Goal: Information Seeking & Learning: Learn about a topic

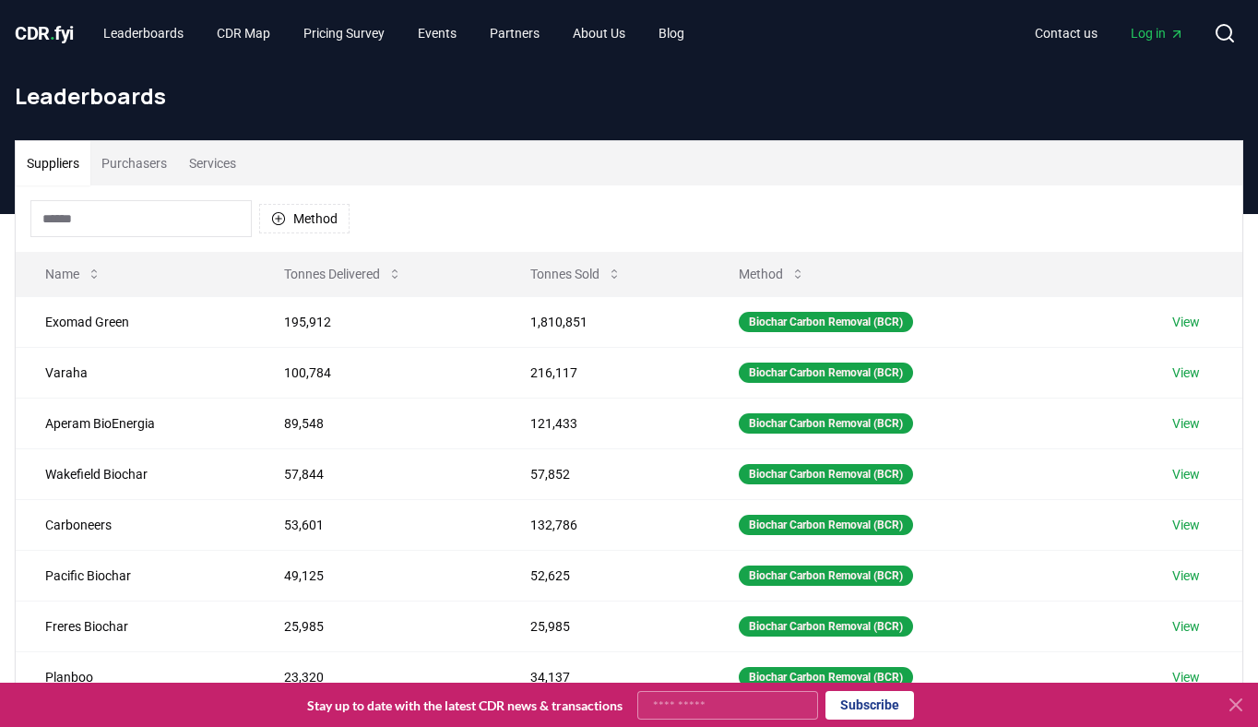
click at [228, 176] on button "Services" at bounding box center [212, 163] width 69 height 44
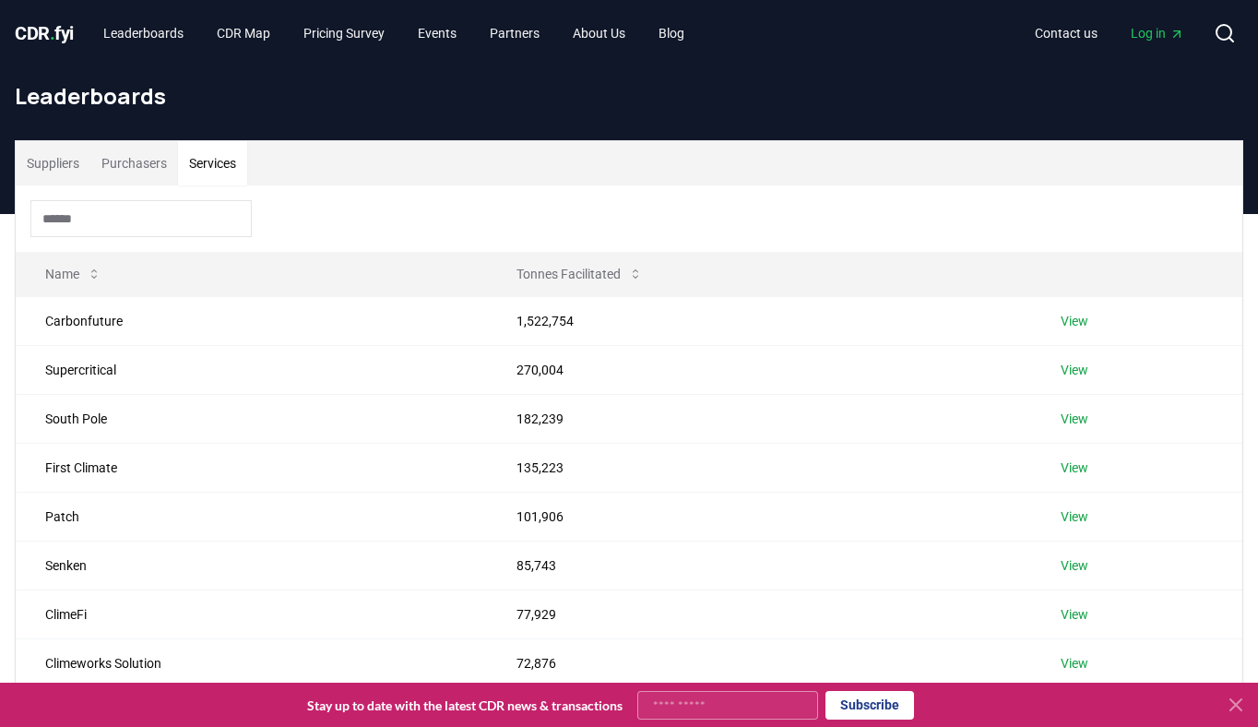
click at [158, 211] on input at bounding box center [140, 218] width 221 height 37
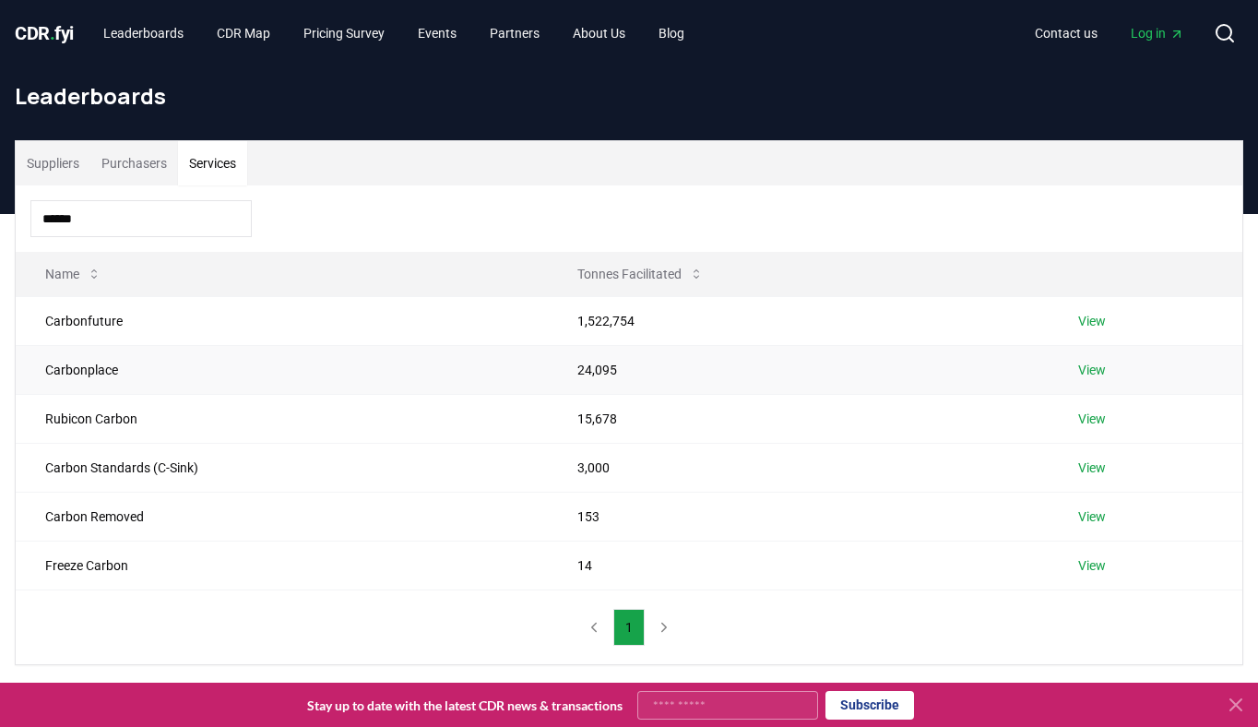
type input "******"
click at [1092, 370] on link "View" at bounding box center [1092, 370] width 28 height 18
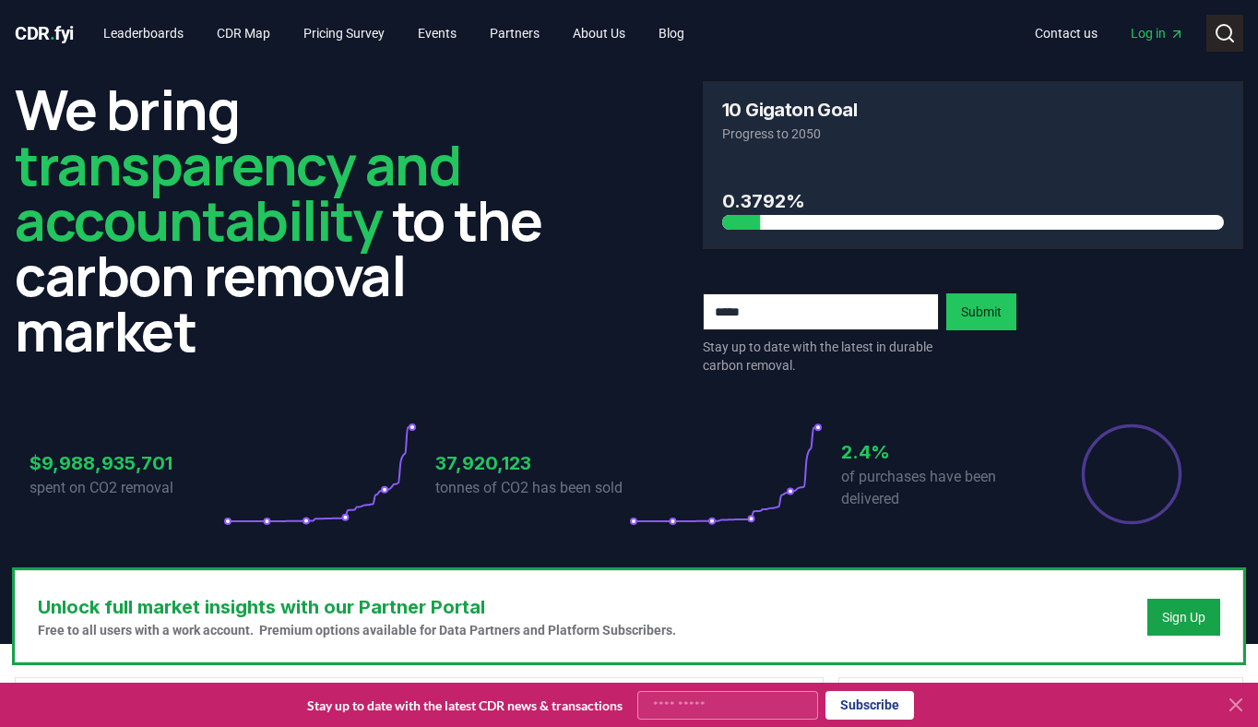
click at [1228, 35] on circle at bounding box center [1223, 32] width 15 height 15
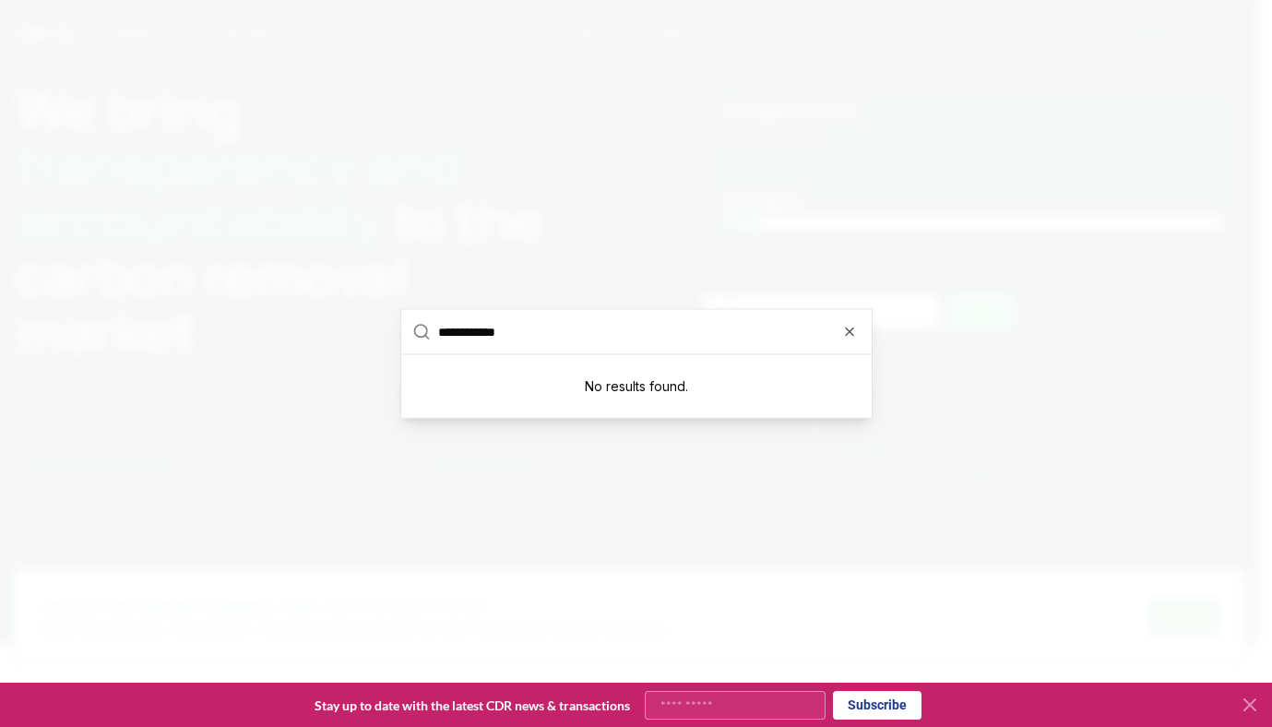
type input "**********"
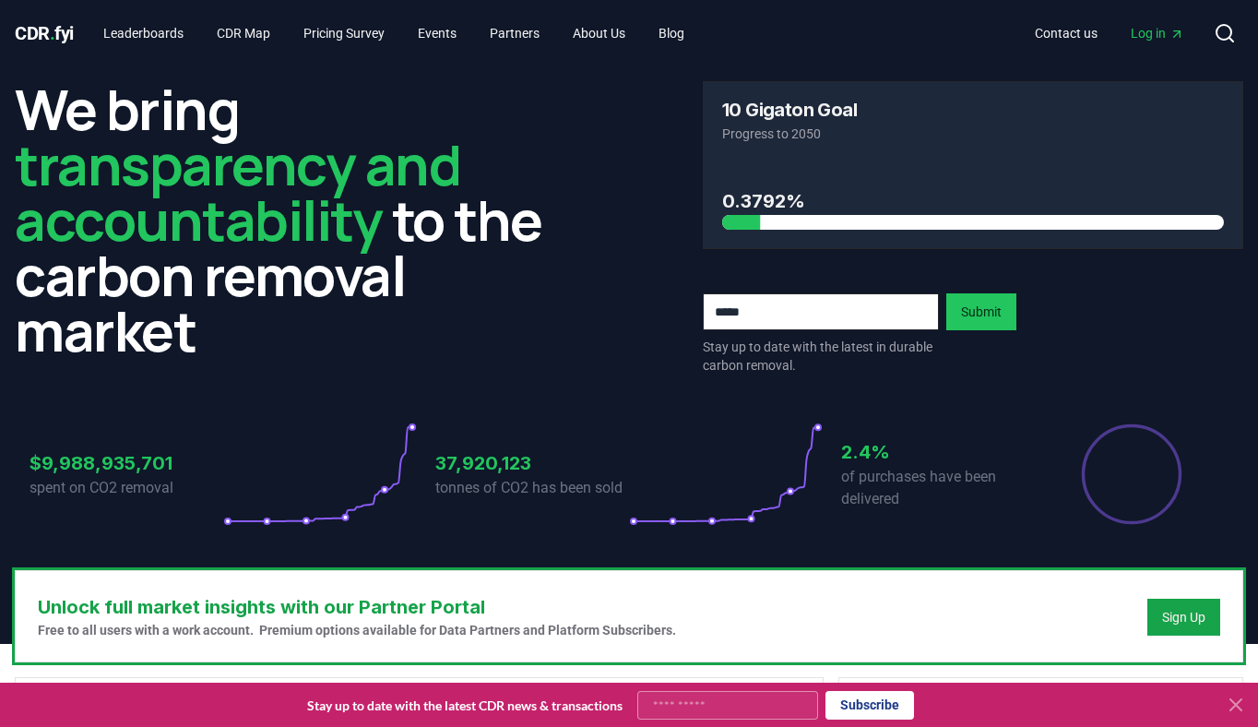
click at [1144, 34] on span "Log in" at bounding box center [1157, 33] width 53 height 18
click at [290, 169] on span "transparency and accountability" at bounding box center [237, 191] width 445 height 131
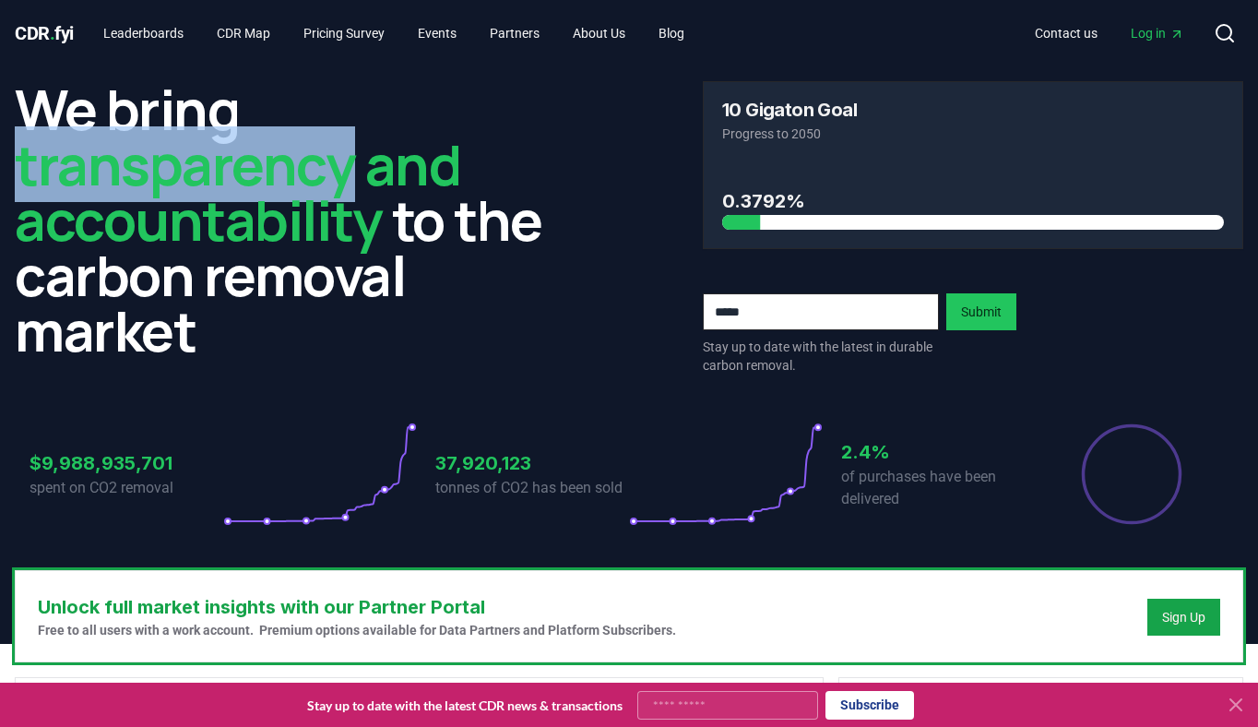
click at [290, 169] on span "transparency and accountability" at bounding box center [237, 191] width 445 height 131
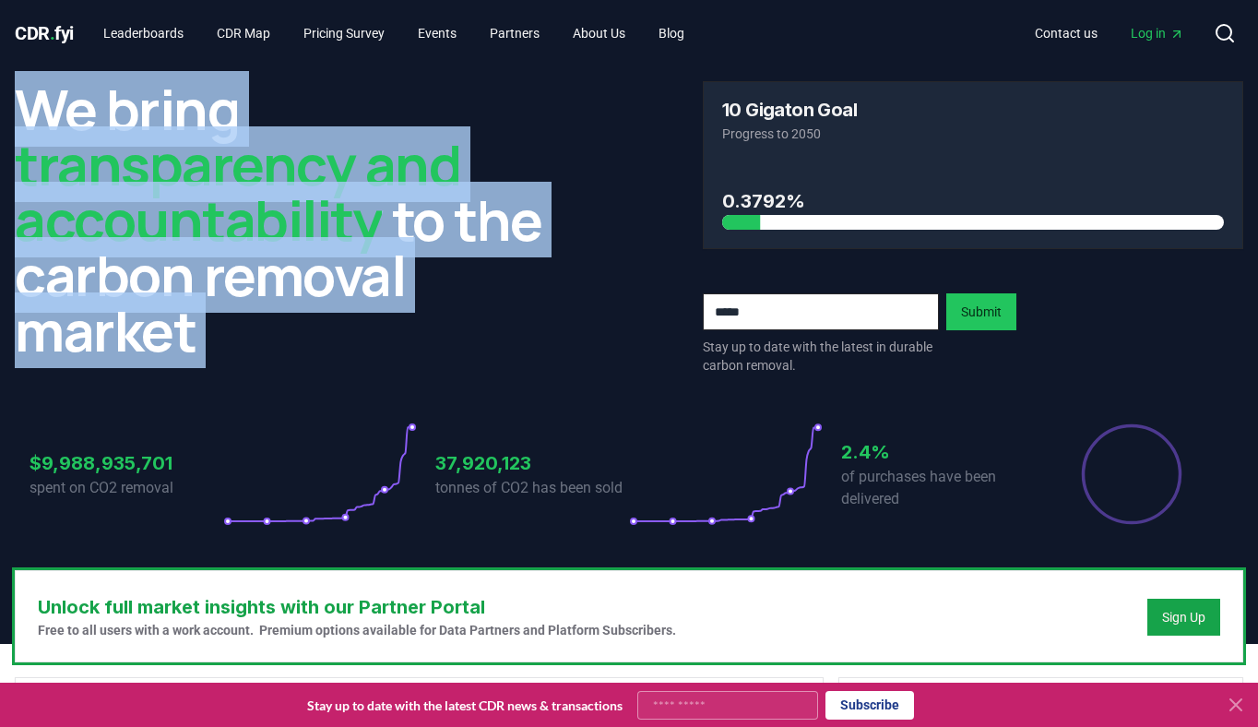
drag, startPoint x: 290, startPoint y: 169, endPoint x: 290, endPoint y: 286, distance: 117.1
click at [290, 286] on h2 "We bring transparency and accountability to the carbon removal market" at bounding box center [285, 219] width 540 height 277
